Goal: Task Accomplishment & Management: Manage account settings

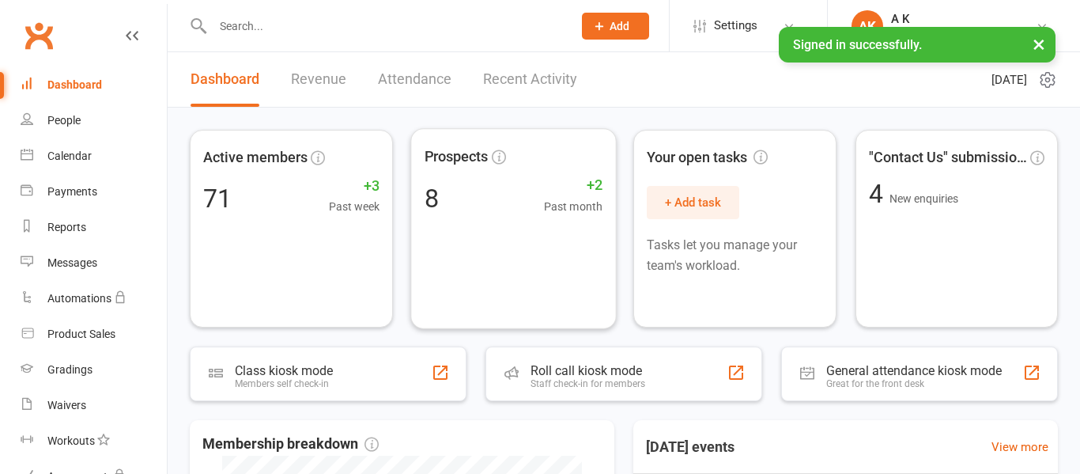
click at [535, 66] on link "Recent Activity" at bounding box center [530, 79] width 94 height 55
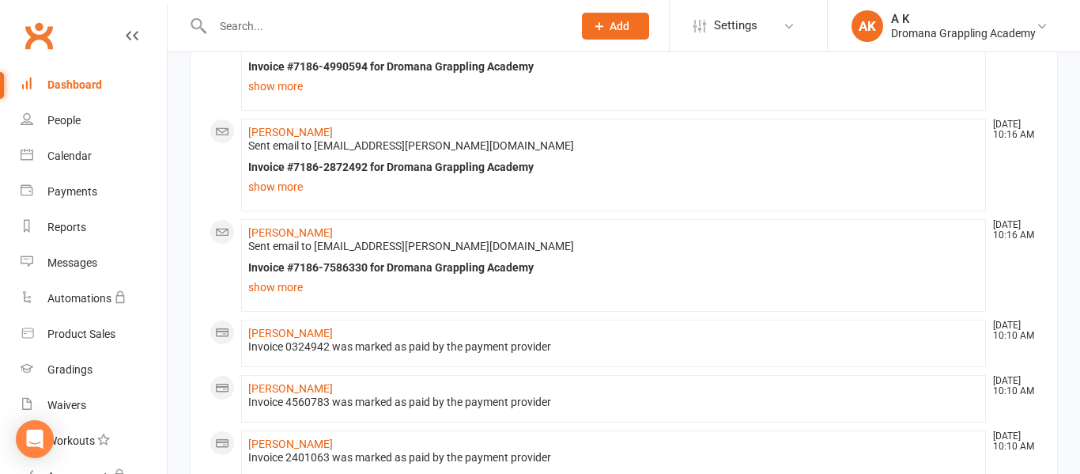
scroll to position [236, 0]
click at [297, 329] on link "[PERSON_NAME]" at bounding box center [290, 331] width 85 height 13
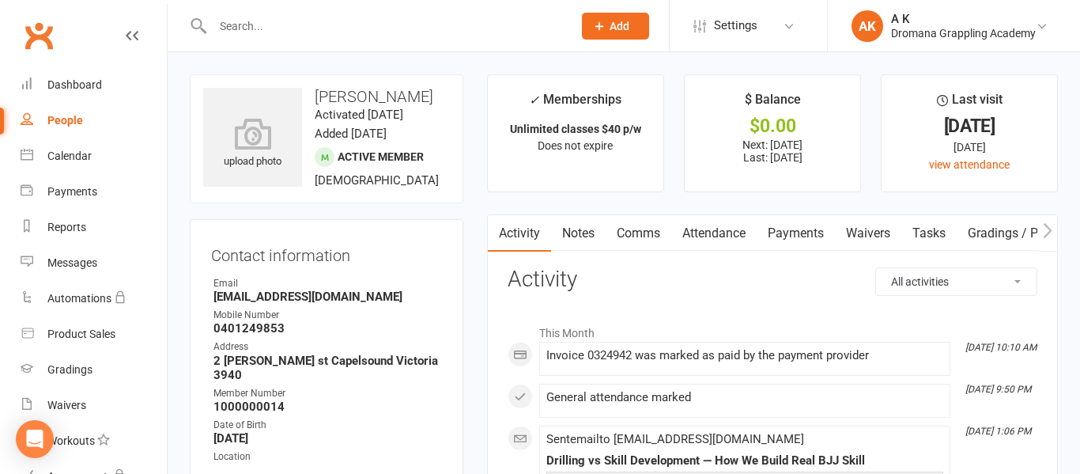
scroll to position [12, 0]
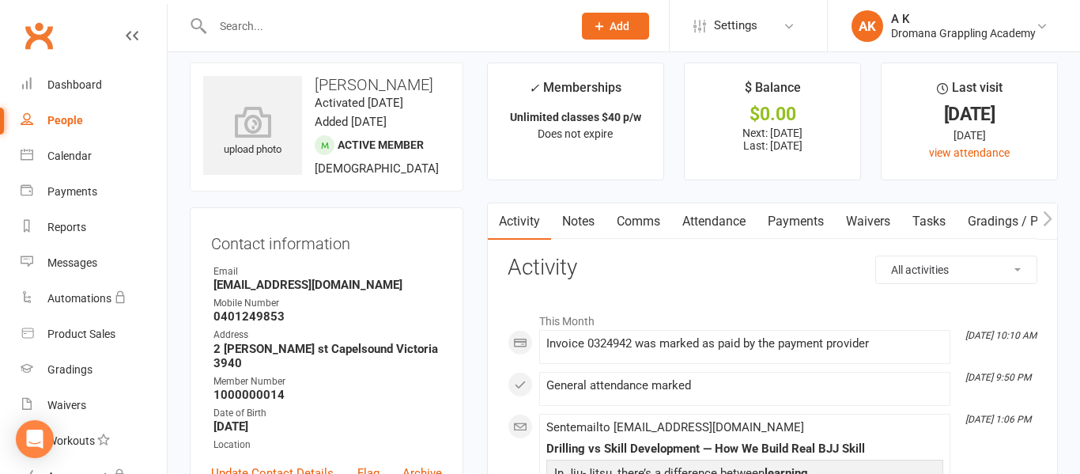
click at [797, 222] on link "Payments" at bounding box center [796, 221] width 78 height 36
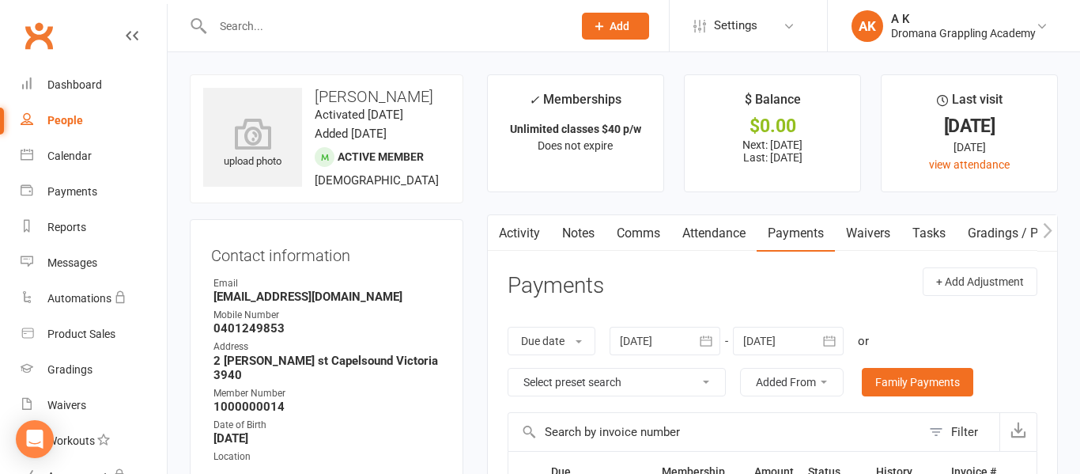
click at [411, 33] on input "text" at bounding box center [384, 26] width 353 height 22
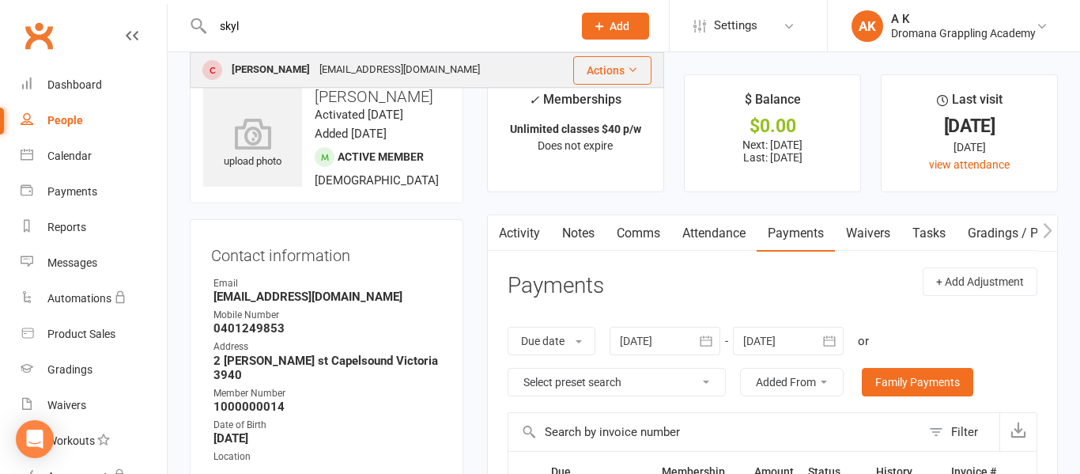
type input "skyl"
click at [368, 66] on div "[EMAIL_ADDRESS][DOMAIN_NAME]" at bounding box center [400, 70] width 170 height 23
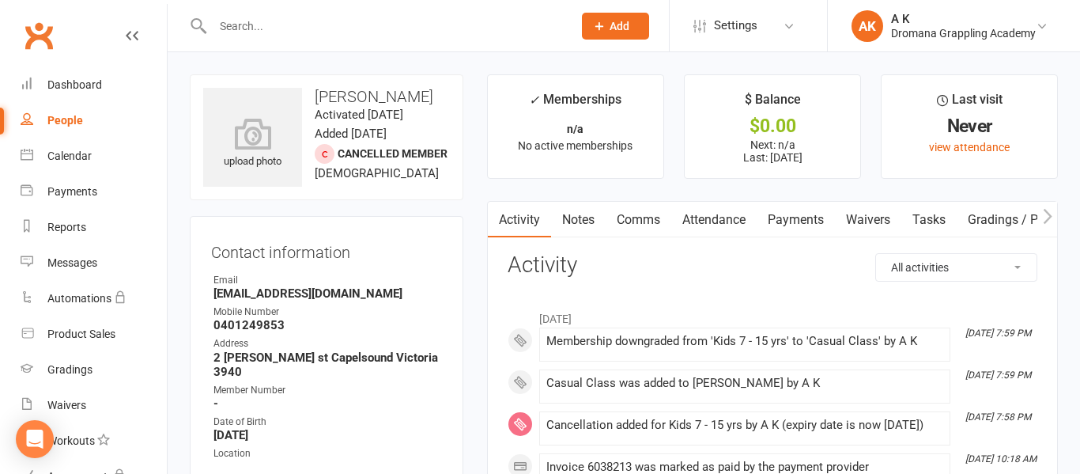
click at [778, 217] on link "Payments" at bounding box center [796, 220] width 78 height 36
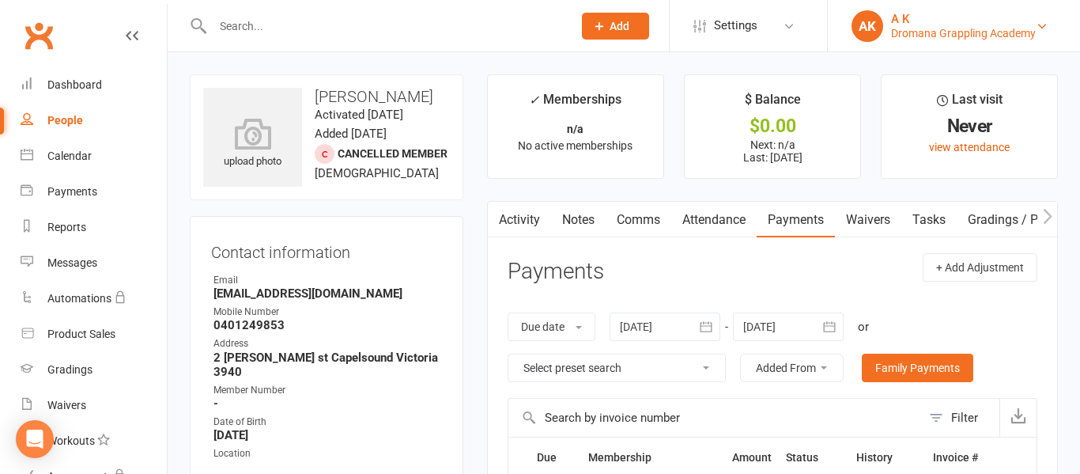
click at [944, 17] on div "A K" at bounding box center [963, 19] width 145 height 14
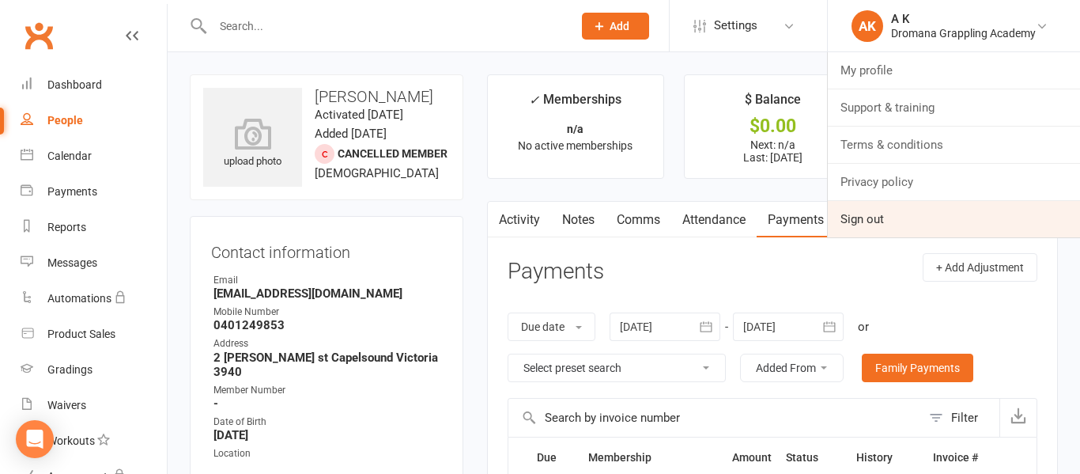
click at [875, 214] on link "Sign out" at bounding box center [954, 219] width 252 height 36
